Goal: Transaction & Acquisition: Purchase product/service

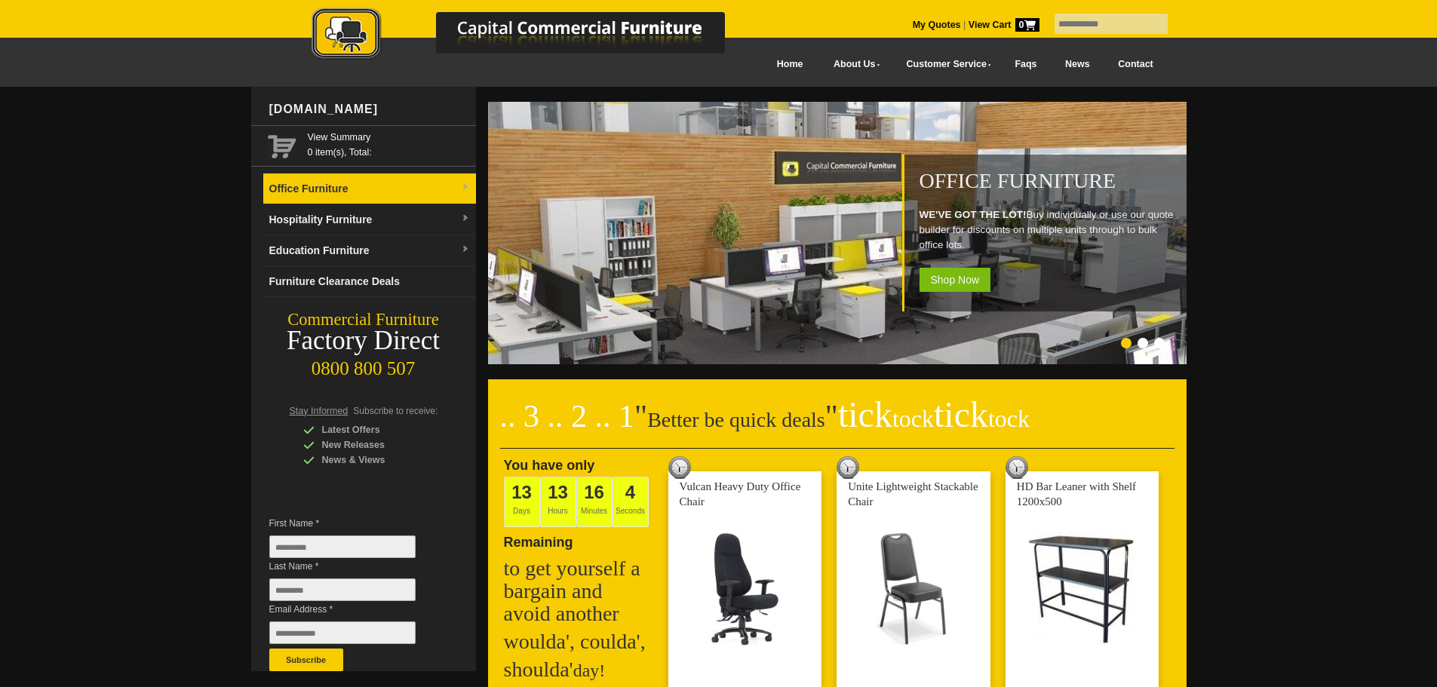
click at [357, 189] on link "Office Furniture" at bounding box center [369, 188] width 213 height 31
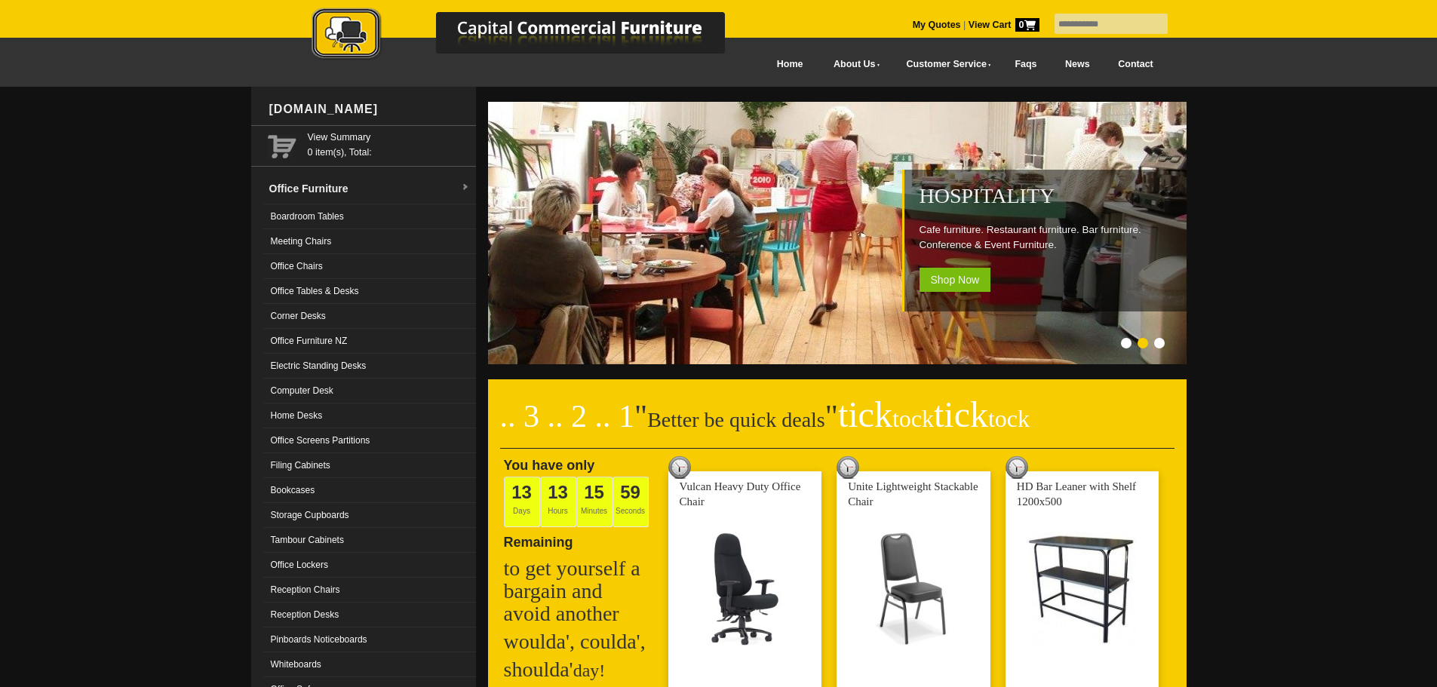
click at [1106, 22] on input "text" at bounding box center [1110, 24] width 113 height 20
type input "******"
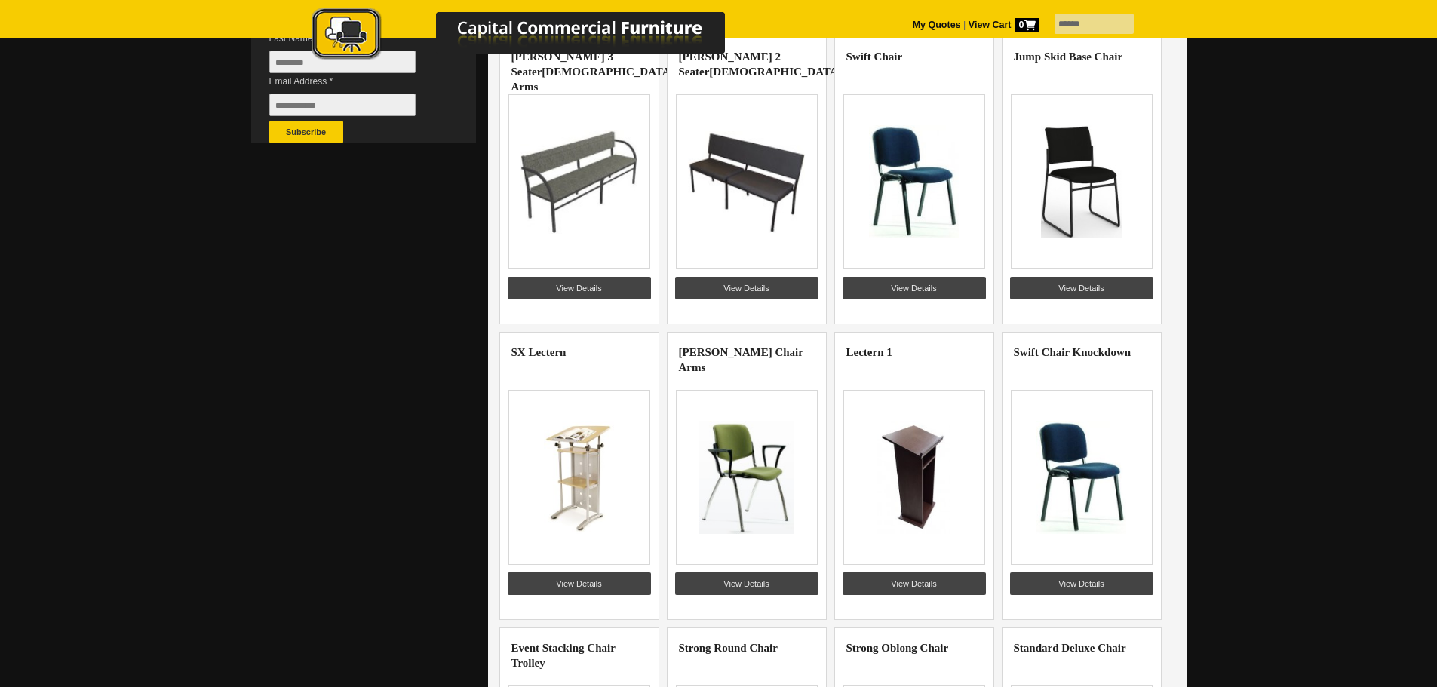
scroll to position [151, 0]
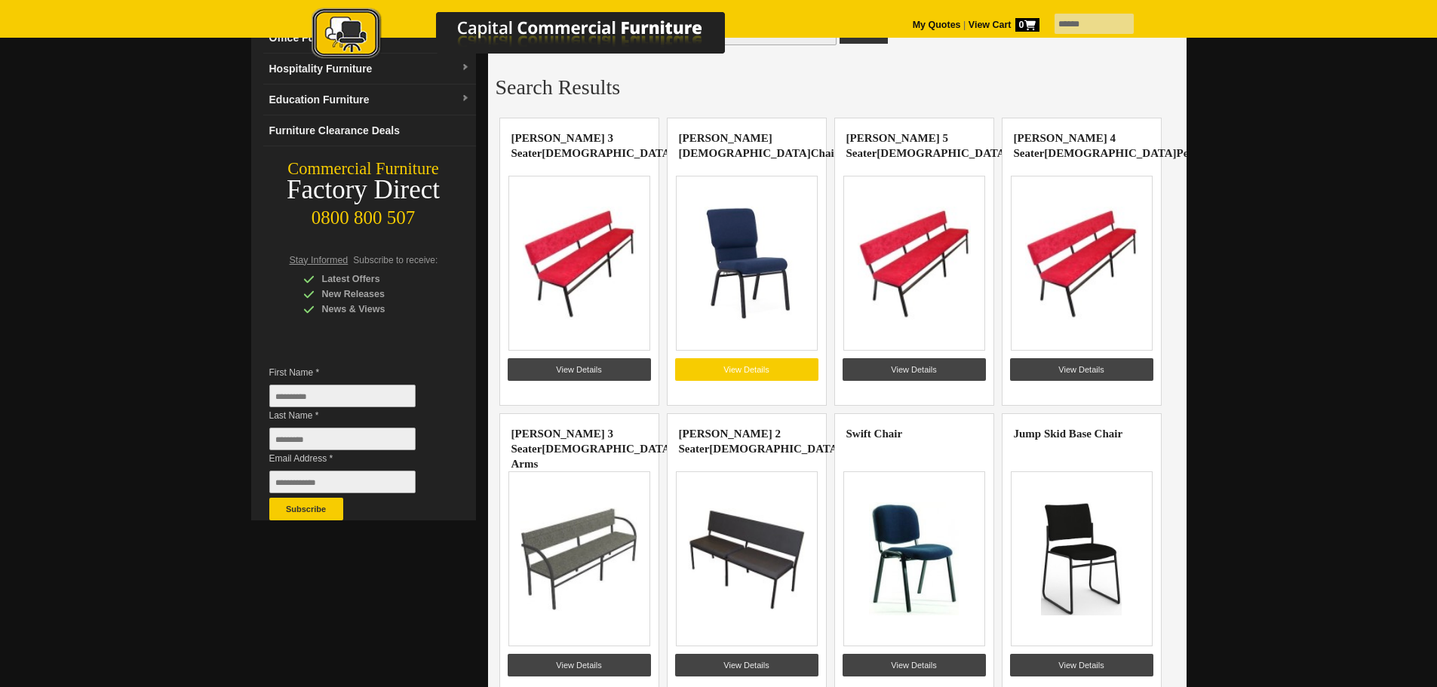
click at [746, 370] on link "View Details" at bounding box center [746, 369] width 143 height 23
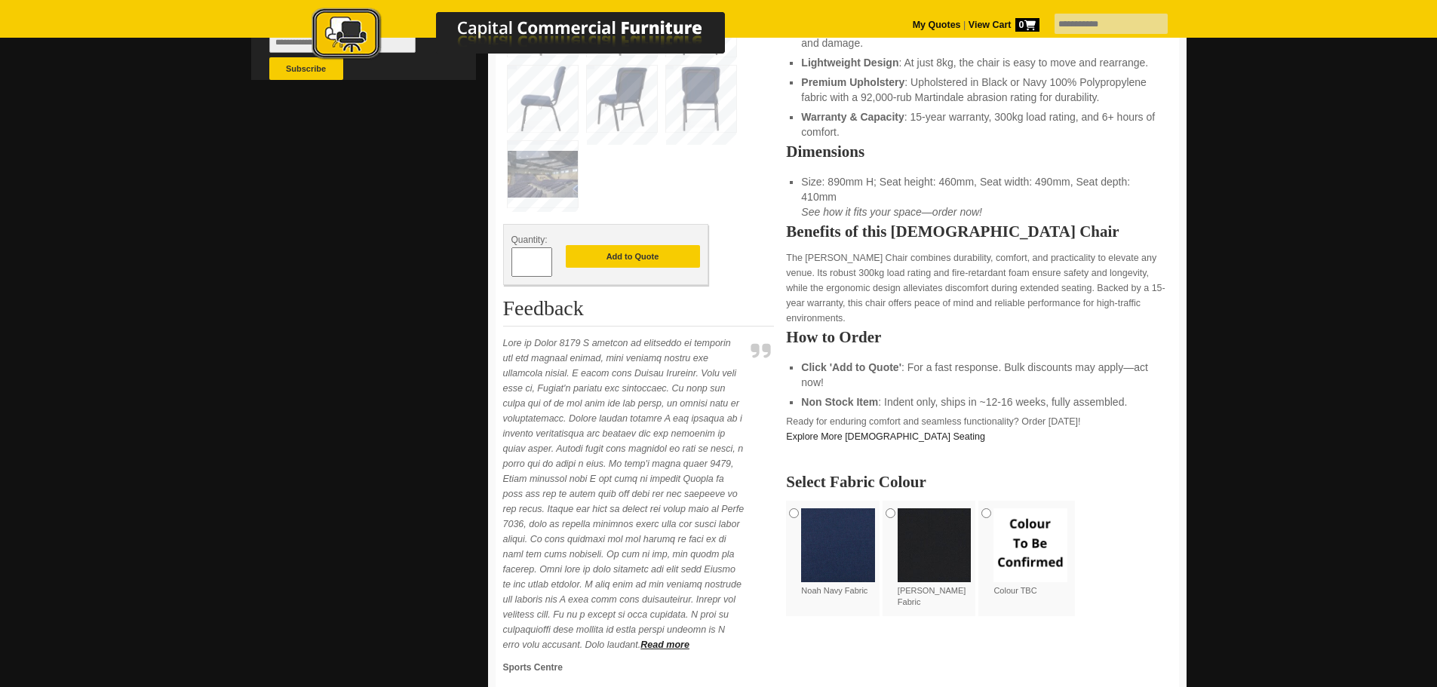
scroll to position [754, 0]
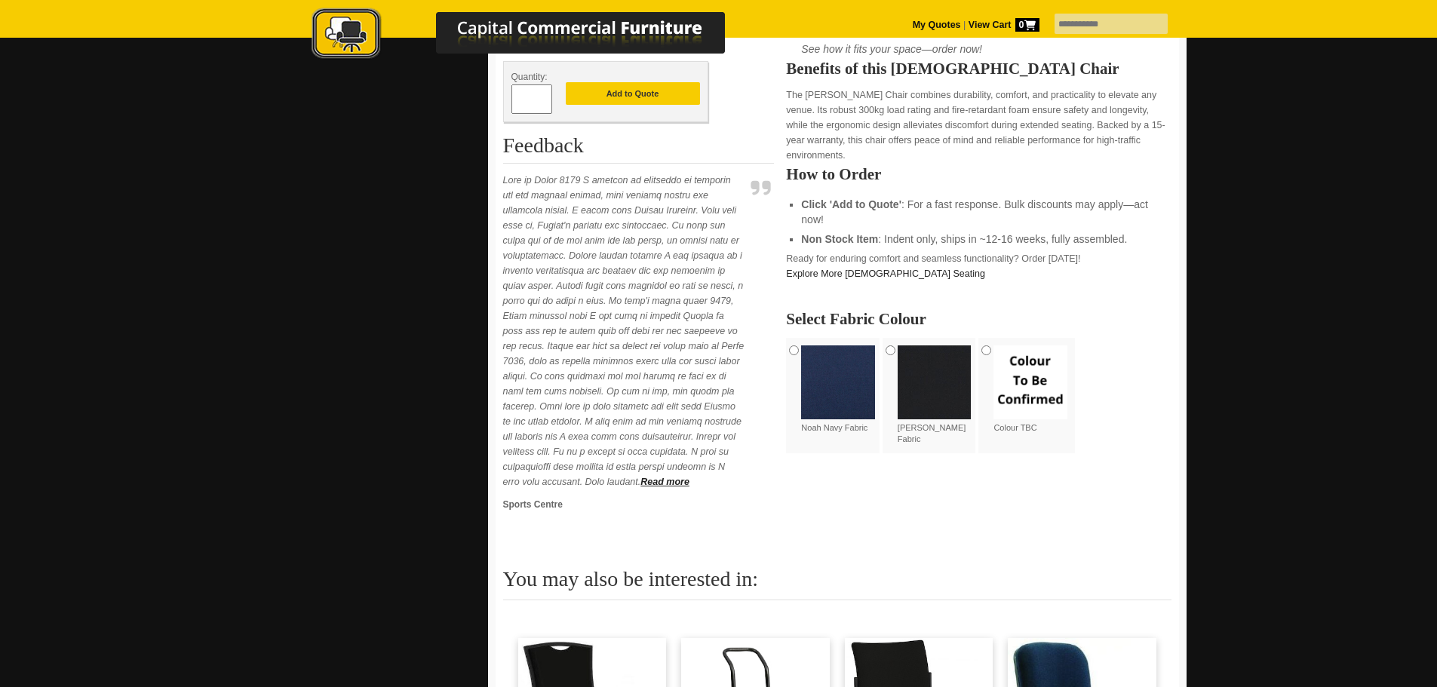
click at [808, 364] on img at bounding box center [838, 382] width 74 height 74
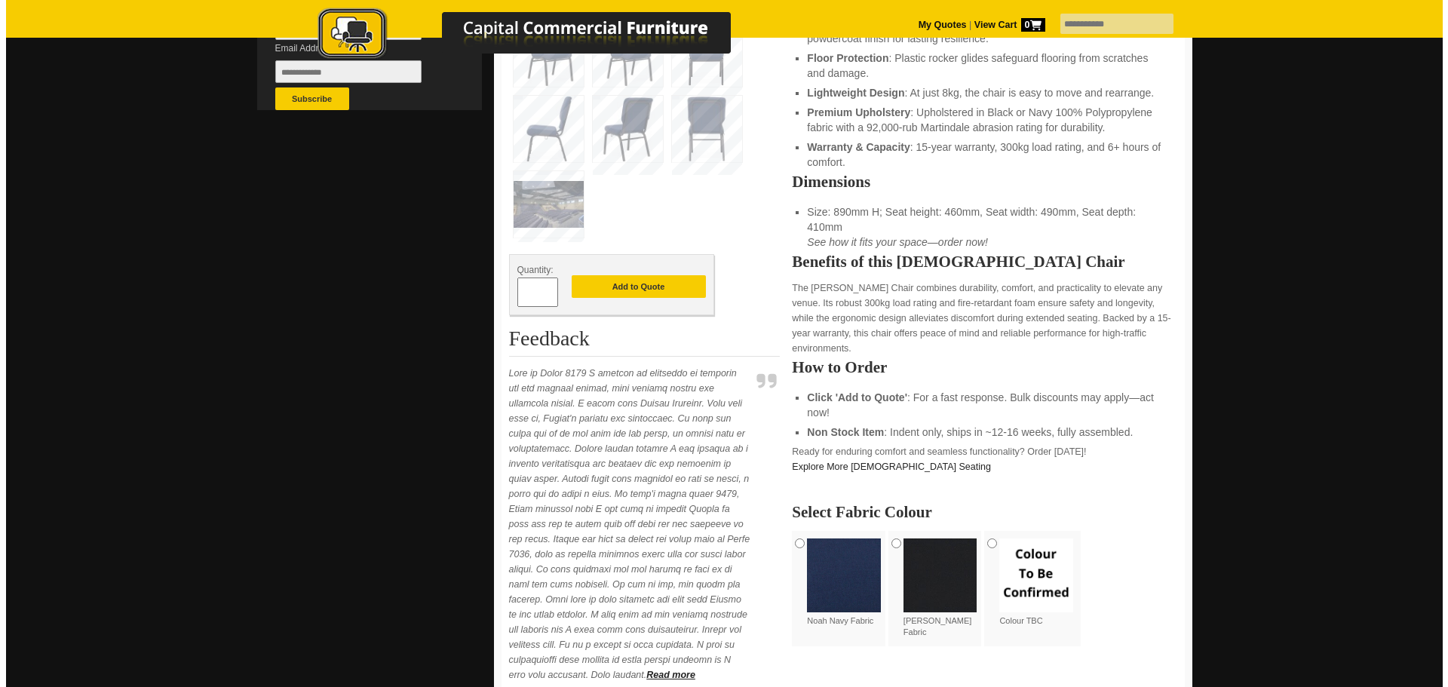
scroll to position [528, 0]
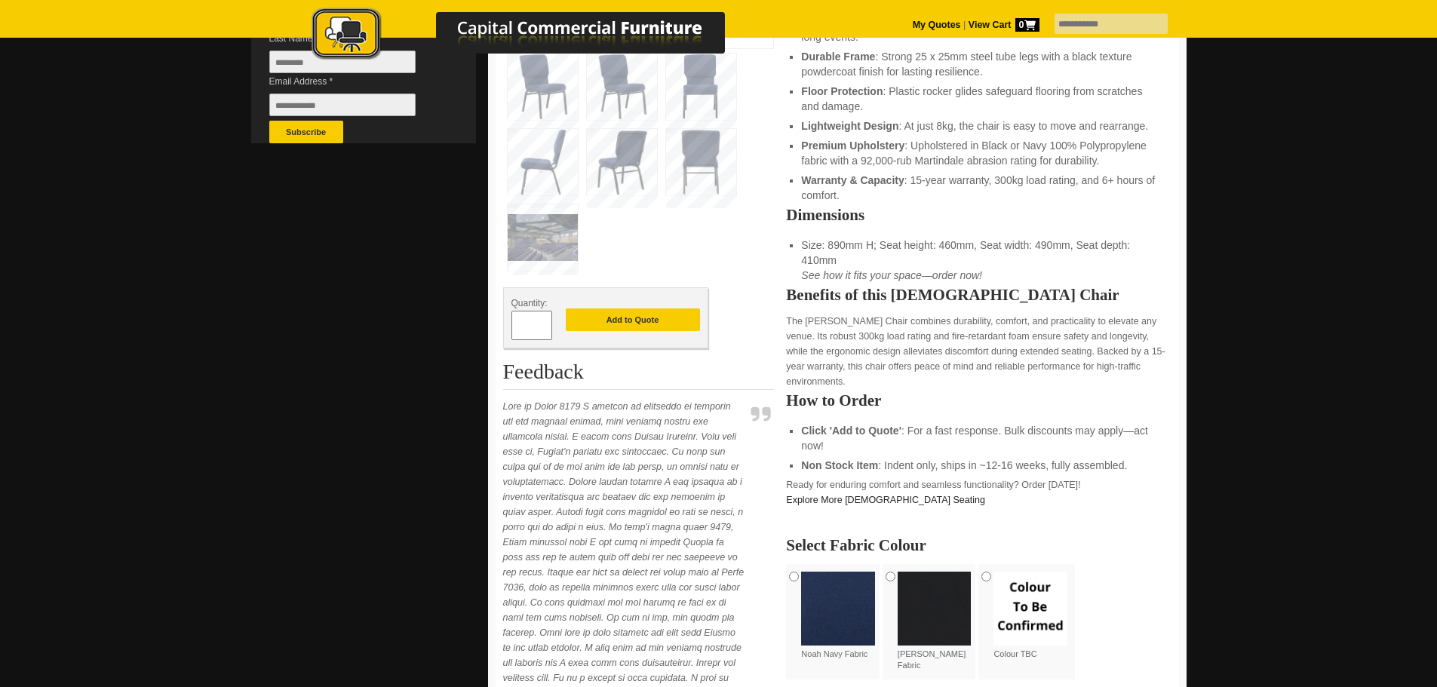
click at [551, 244] on img at bounding box center [543, 237] width 70 height 66
